Goal: Task Accomplishment & Management: Manage account settings

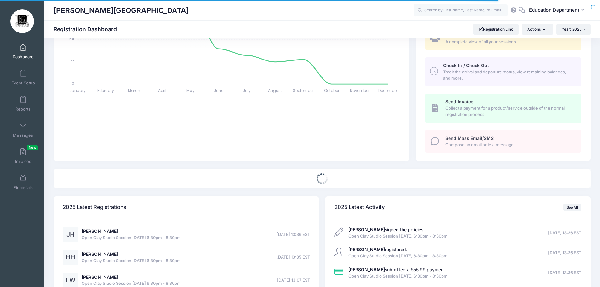
select select
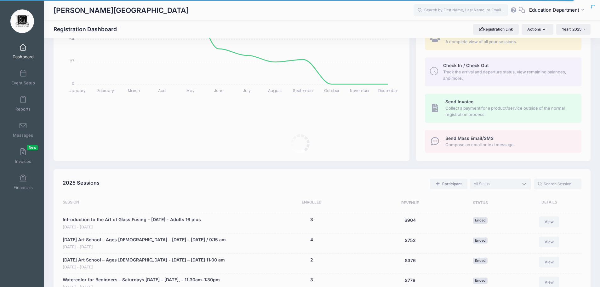
scroll to position [47, 0]
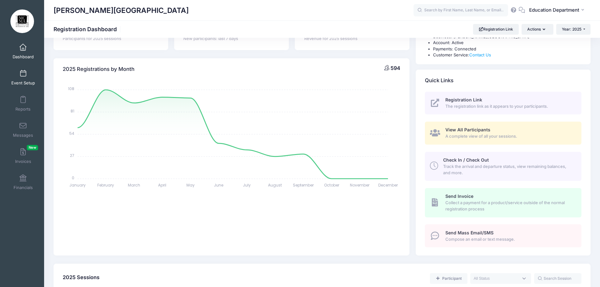
click at [16, 77] on link "Event Setup" at bounding box center [23, 78] width 30 height 22
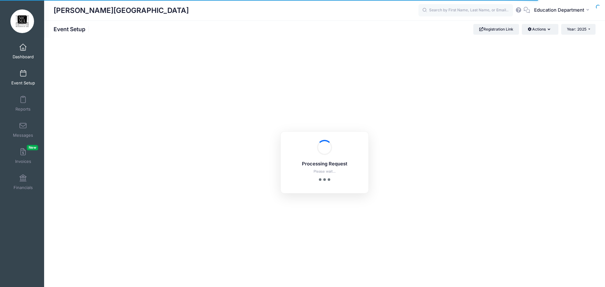
click at [21, 57] on span "Dashboard" at bounding box center [23, 56] width 21 height 5
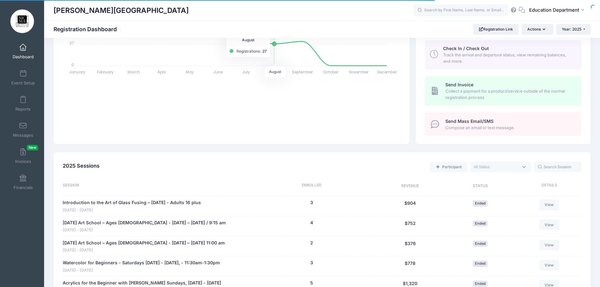
scroll to position [221, 0]
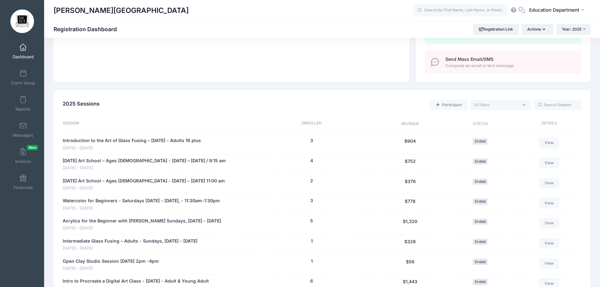
click at [484, 107] on textarea "Search" at bounding box center [496, 105] width 45 height 6
select select "future"
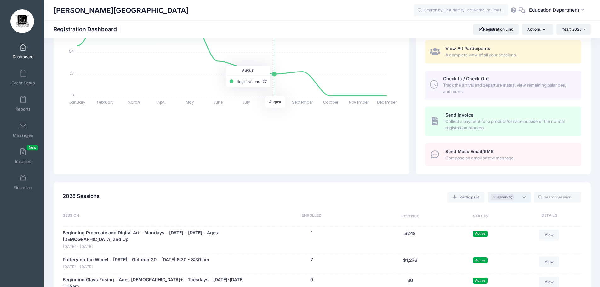
scroll to position [161, 0]
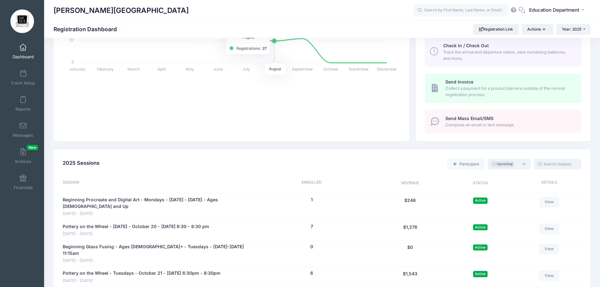
click at [573, 168] on input "text" at bounding box center [558, 164] width 47 height 11
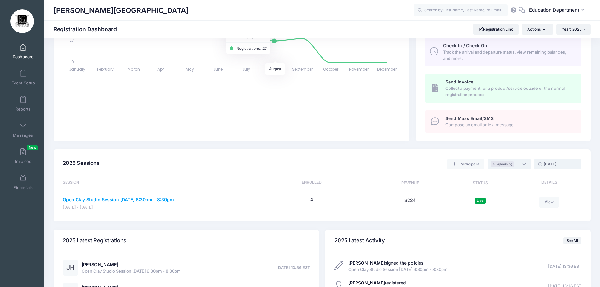
type input "september 23"
click at [174, 202] on link "Open Clay Studio Session [DATE] 6:30pm - 8:30pm" at bounding box center [118, 200] width 111 height 7
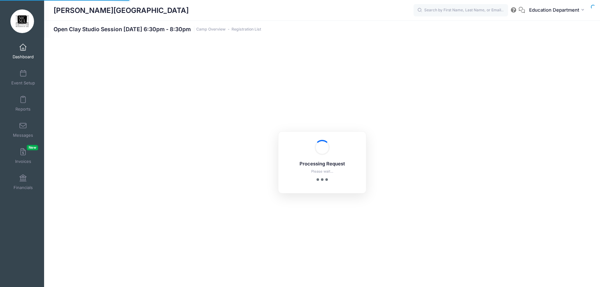
select select "10"
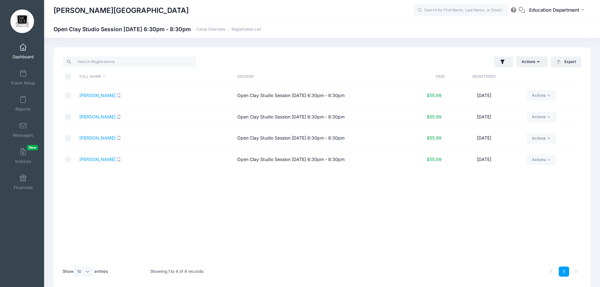
click at [177, 204] on div "Full Name Session Paid Registered [PERSON_NAME] Open Clay Studio Session [DATE]…" at bounding box center [322, 173] width 519 height 177
